Goal: Task Accomplishment & Management: Manage account settings

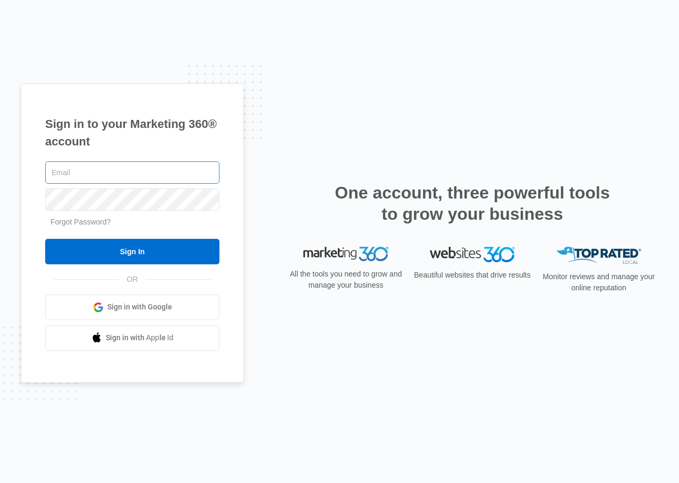
click at [134, 176] on input "text" at bounding box center [132, 172] width 174 height 22
type input "[EMAIL_ADDRESS][DOMAIN_NAME]"
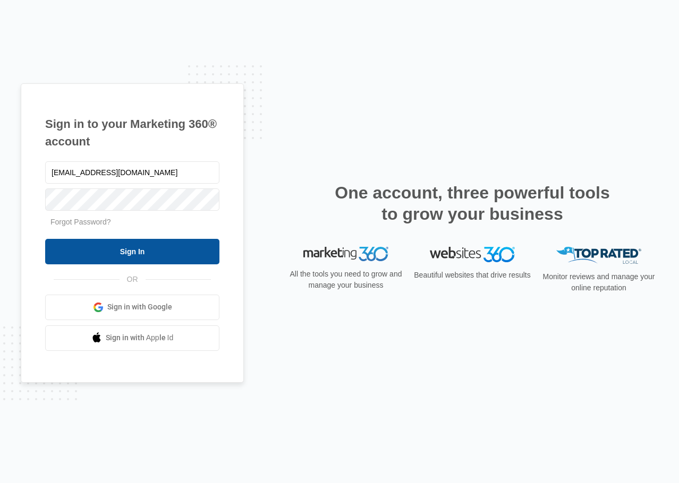
click at [147, 245] on input "Sign In" at bounding box center [132, 251] width 174 height 25
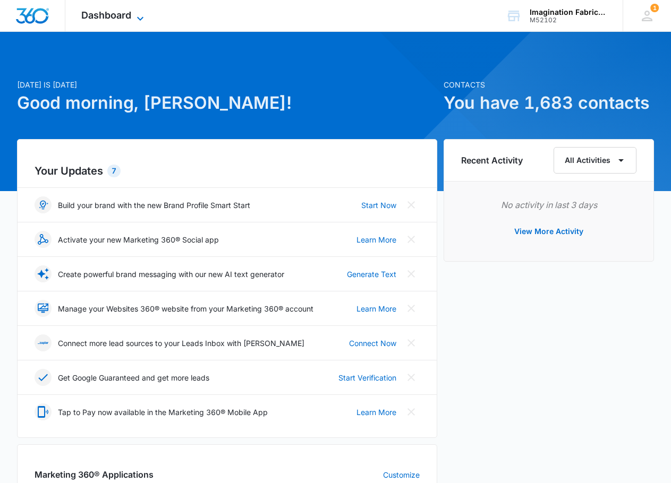
click at [139, 19] on icon at bounding box center [140, 18] width 6 height 4
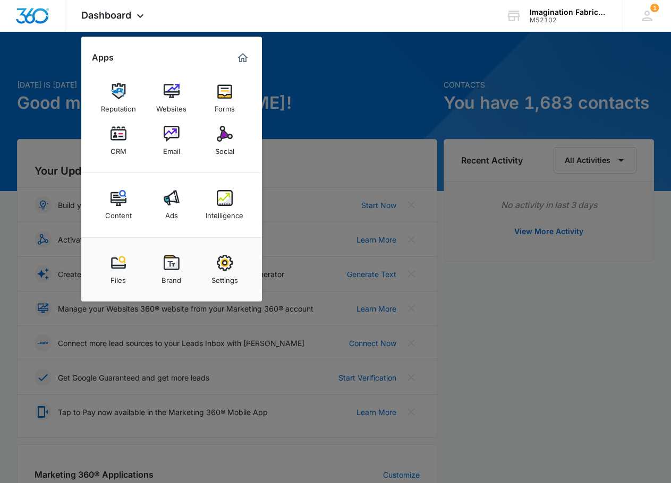
click at [534, 364] on div at bounding box center [335, 241] width 671 height 483
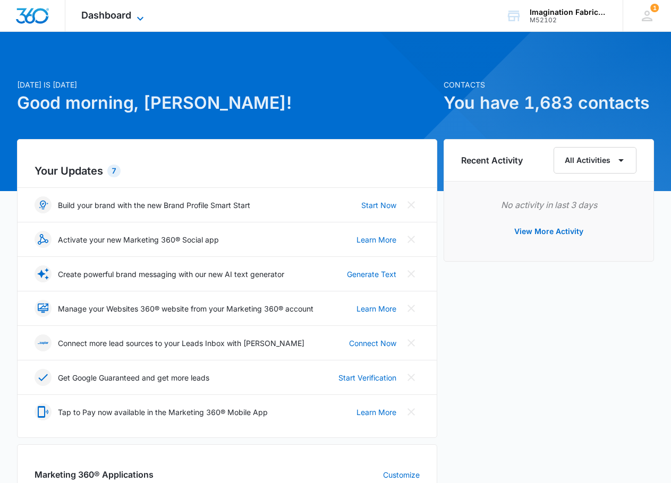
click at [122, 19] on span "Dashboard" at bounding box center [106, 15] width 50 height 11
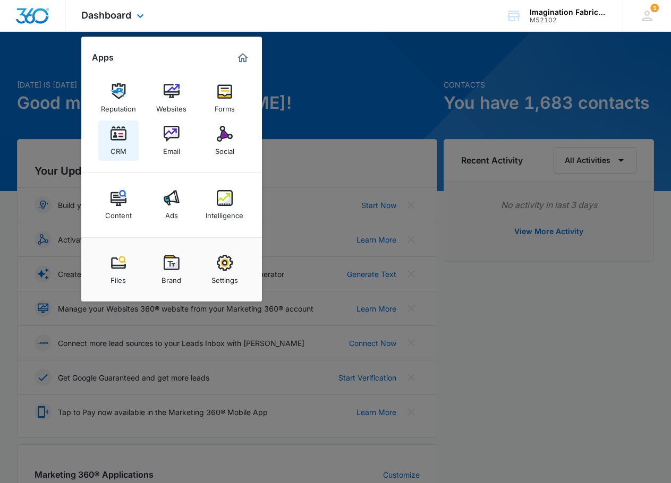
click at [120, 142] on div "CRM" at bounding box center [118, 149] width 16 height 14
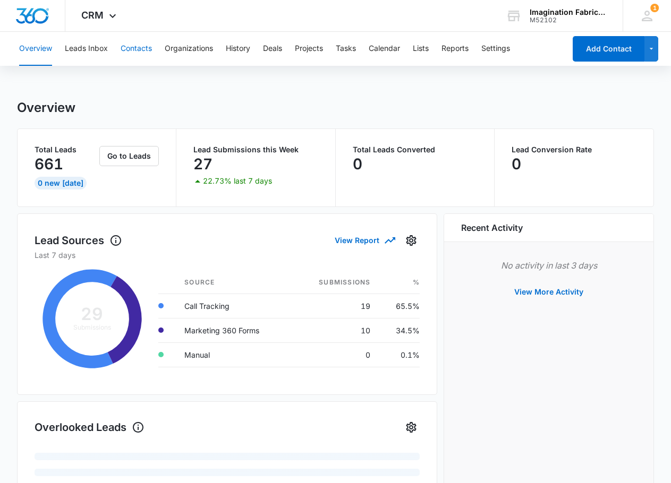
click at [134, 43] on button "Contacts" at bounding box center [136, 49] width 31 height 34
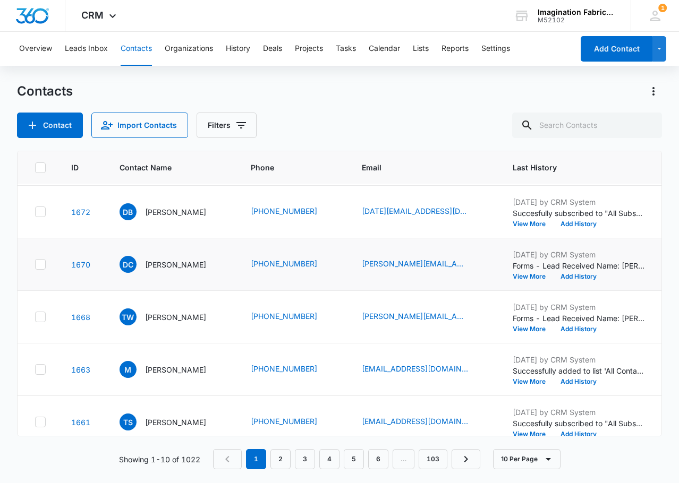
scroll to position [292, 0]
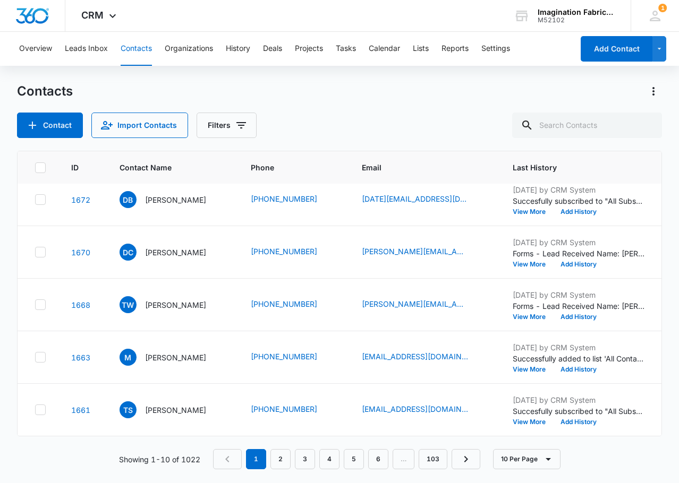
click at [379, 92] on div "Contacts" at bounding box center [339, 91] width 645 height 17
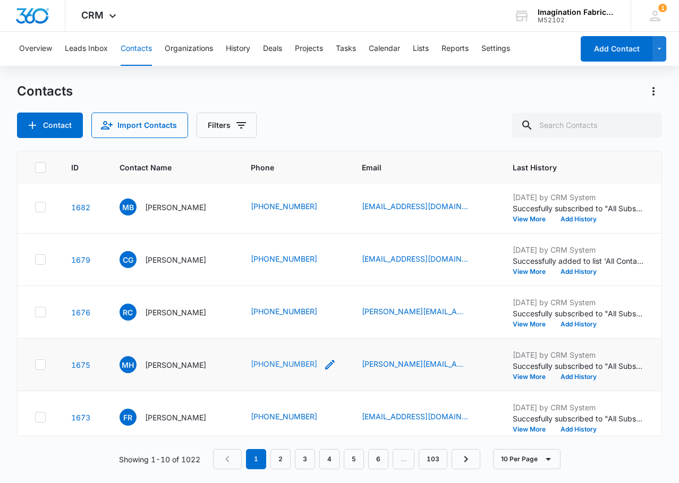
scroll to position [0, 0]
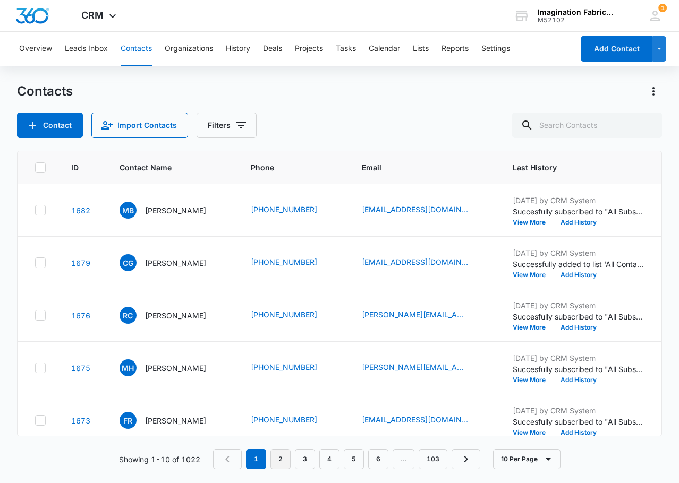
click at [271, 456] on link "2" at bounding box center [280, 459] width 20 height 20
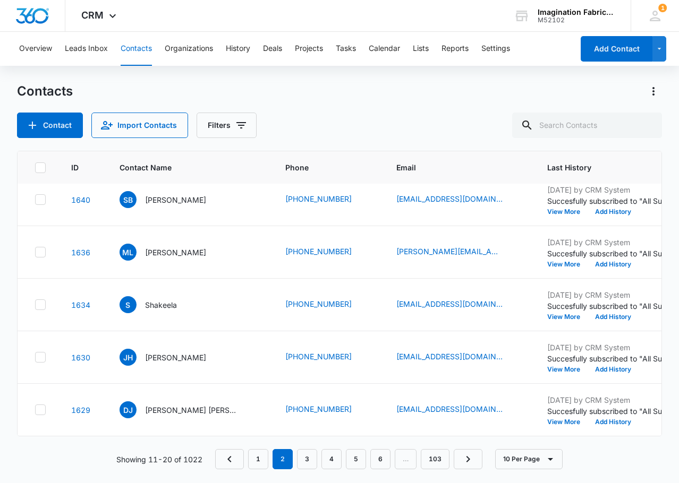
scroll to position [292, 0]
click at [304, 458] on link "3" at bounding box center [307, 459] width 20 height 20
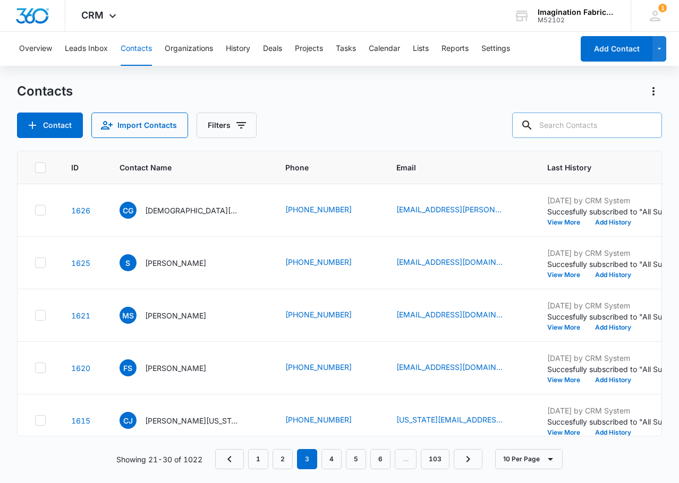
click at [573, 124] on input "text" at bounding box center [587, 125] width 150 height 25
type input "Juan"
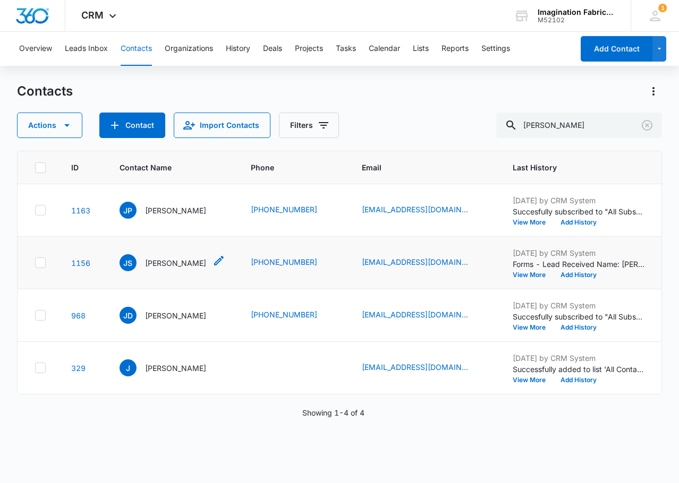
click at [158, 267] on p "Juan Sanchez Bonet" at bounding box center [175, 262] width 61 height 11
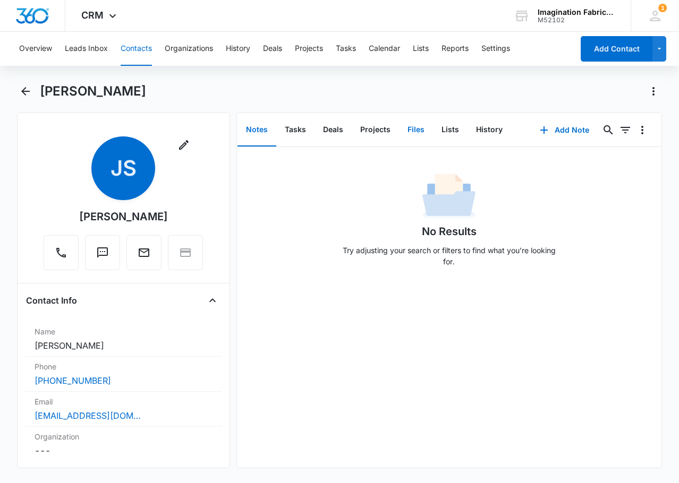
click at [420, 131] on button "Files" at bounding box center [416, 130] width 34 height 33
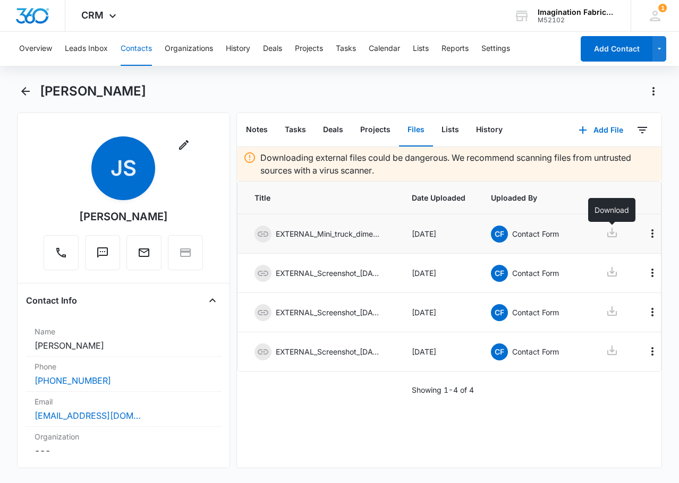
click at [609, 231] on icon at bounding box center [611, 232] width 13 height 13
click at [612, 272] on icon at bounding box center [612, 272] width 10 height 10
click at [610, 313] on icon at bounding box center [611, 311] width 13 height 13
click at [380, 239] on div "EXTERNAL_Mini_truck_dimensions-.png" at bounding box center [317, 234] width 127 height 17
